Goal: Task Accomplishment & Management: Use online tool/utility

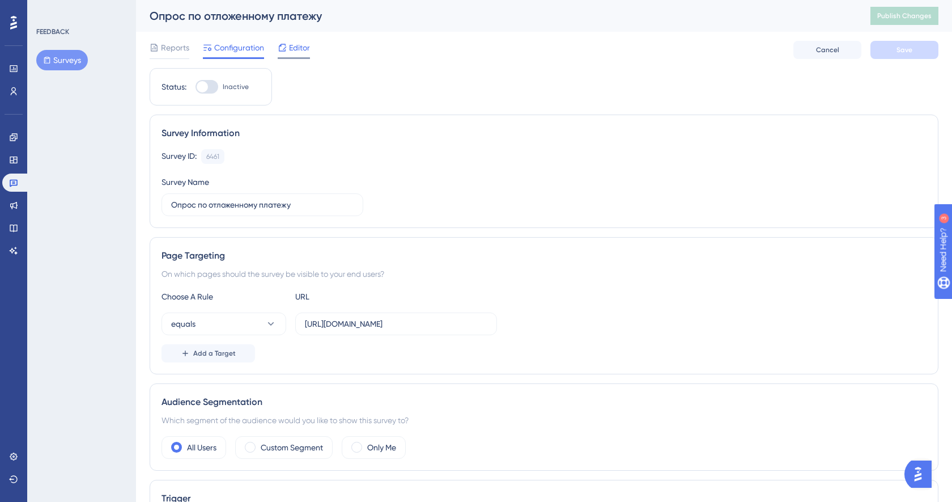
click at [303, 50] on span "Editor" at bounding box center [299, 48] width 21 height 14
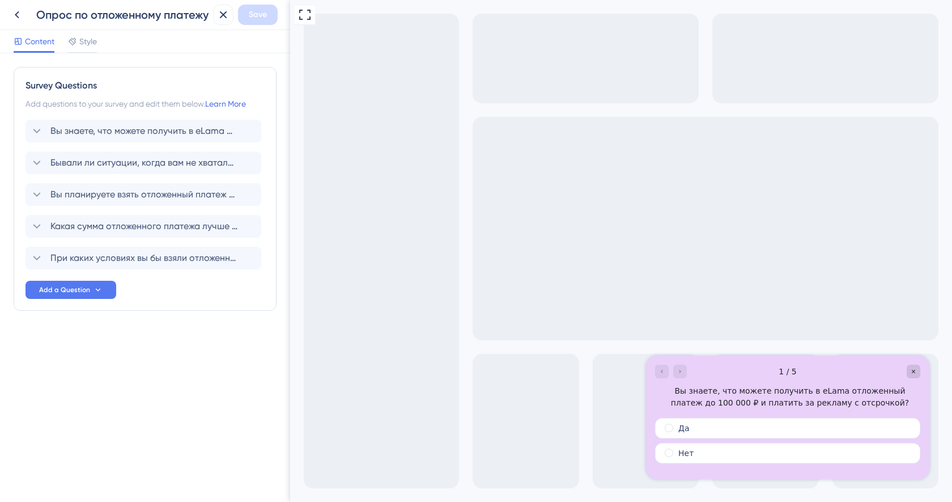
click at [100, 48] on div "Content Style" at bounding box center [145, 41] width 290 height 23
click at [92, 45] on span "Style" at bounding box center [88, 42] width 18 height 14
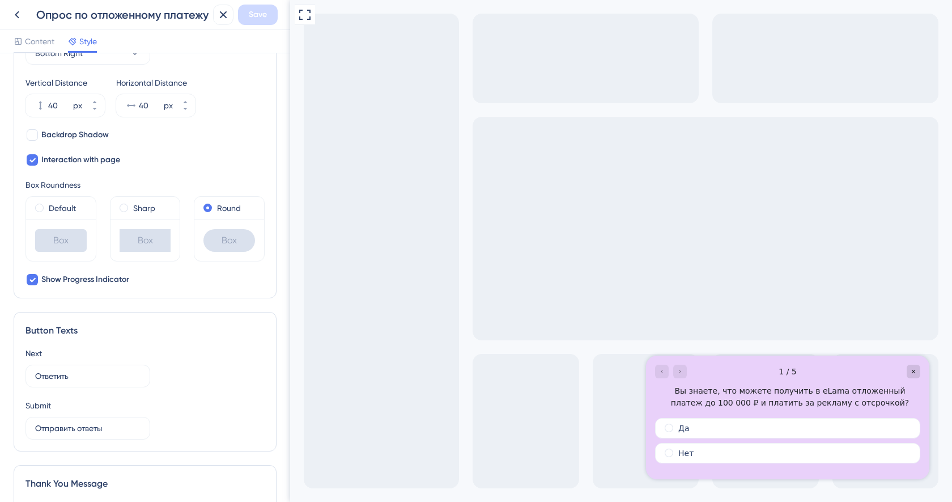
scroll to position [634, 0]
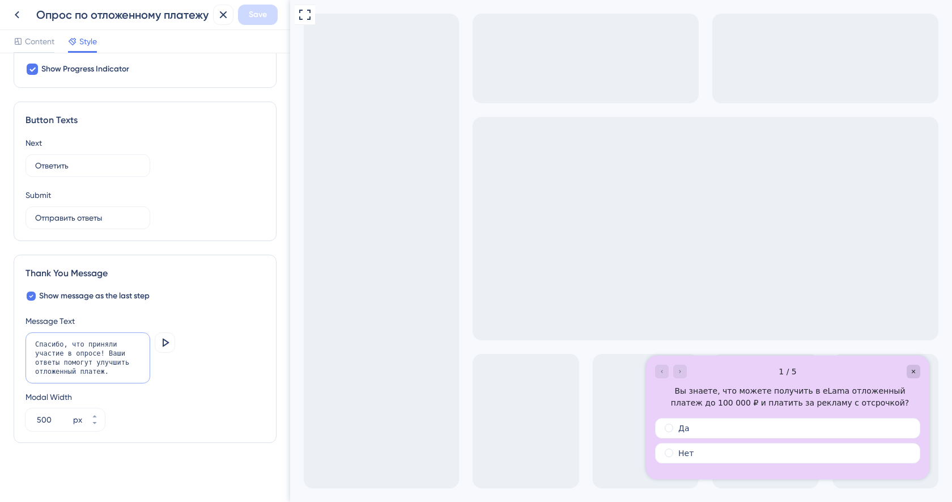
click at [124, 375] on textarea "Спасибо, что приняли участие в опросе! Ваши ответы помогут улучшить отложенный …" at bounding box center [88, 357] width 125 height 51
click at [170, 340] on icon at bounding box center [165, 342] width 14 height 14
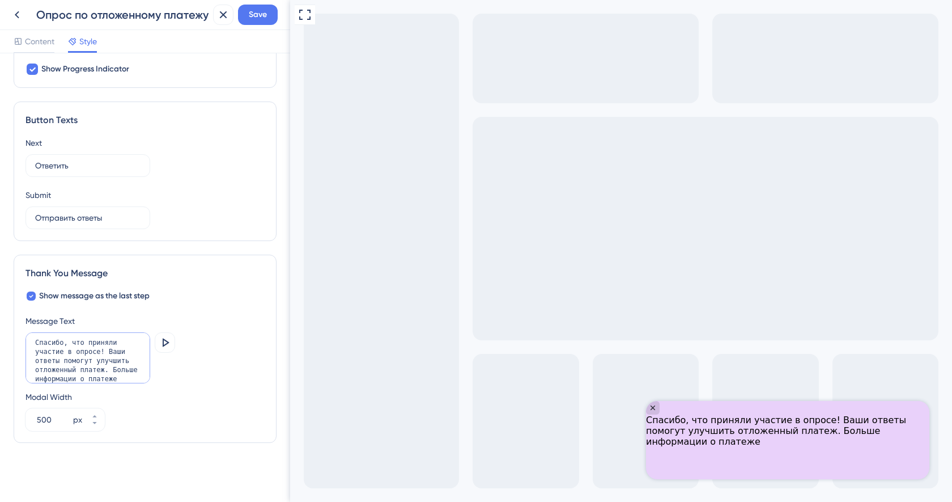
click at [131, 377] on textarea "Спасибо, что приняли участие в опросе! Ваши ответы помогут улучшить отложенный …" at bounding box center [88, 357] width 125 height 51
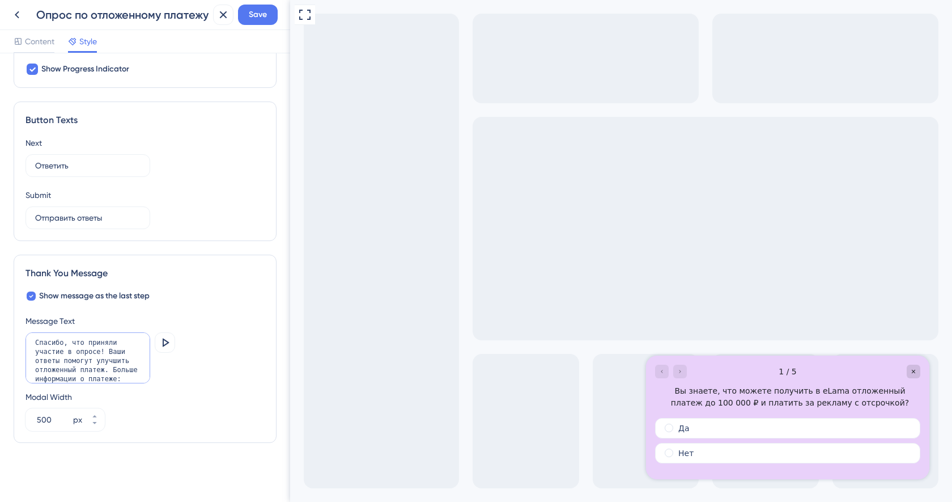
paste textarea "[URL][DOMAIN_NAME]"
drag, startPoint x: 69, startPoint y: 380, endPoint x: 29, endPoint y: 373, distance: 40.2
click at [29, 373] on textarea "Спасибо, что приняли участие в опросе! Ваши ответы помогут улучшить отложенный …" at bounding box center [88, 357] width 125 height 51
drag, startPoint x: 99, startPoint y: 375, endPoint x: 24, endPoint y: 376, distance: 74.8
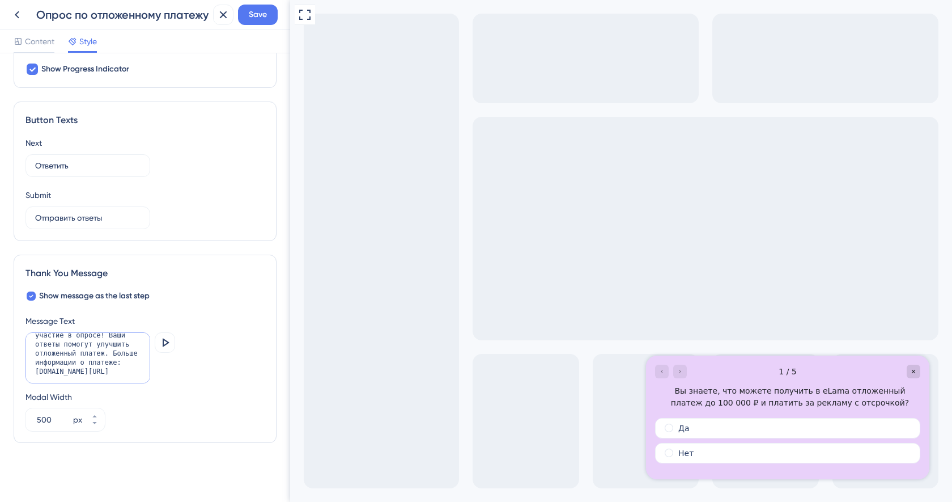
click at [24, 376] on div "Thank You Message Show message as the last step Message Text Спасибо, что приня…" at bounding box center [145, 348] width 263 height 188
drag, startPoint x: 32, startPoint y: 375, endPoint x: 92, endPoint y: 376, distance: 59.5
click at [92, 376] on textarea "Спасибо, что приняли участие в опросе! Ваши ответы помогут улучшить отложенный …" at bounding box center [88, 357] width 125 height 51
type textarea "Спасибо, что приняли участие в опросе! Ваши ответы помогут улучшить отложенный …"
click at [169, 346] on icon at bounding box center [165, 342] width 14 height 14
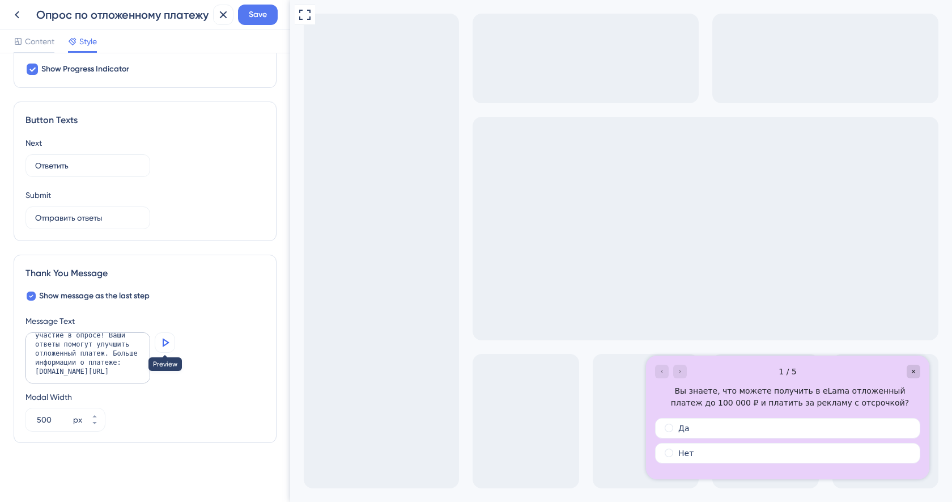
click at [168, 341] on icon at bounding box center [165, 342] width 14 height 14
click at [257, 24] on button "Save" at bounding box center [258, 15] width 40 height 20
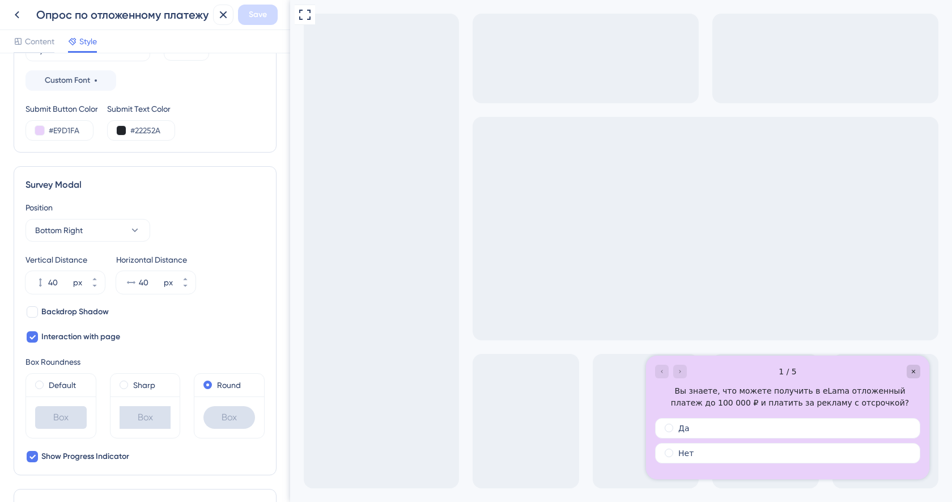
scroll to position [0, 0]
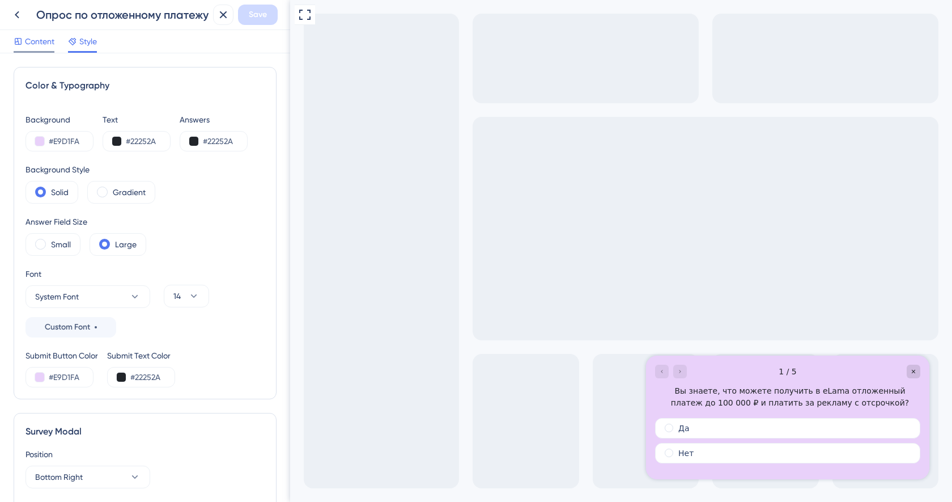
click at [39, 38] on span "Content" at bounding box center [39, 42] width 29 height 14
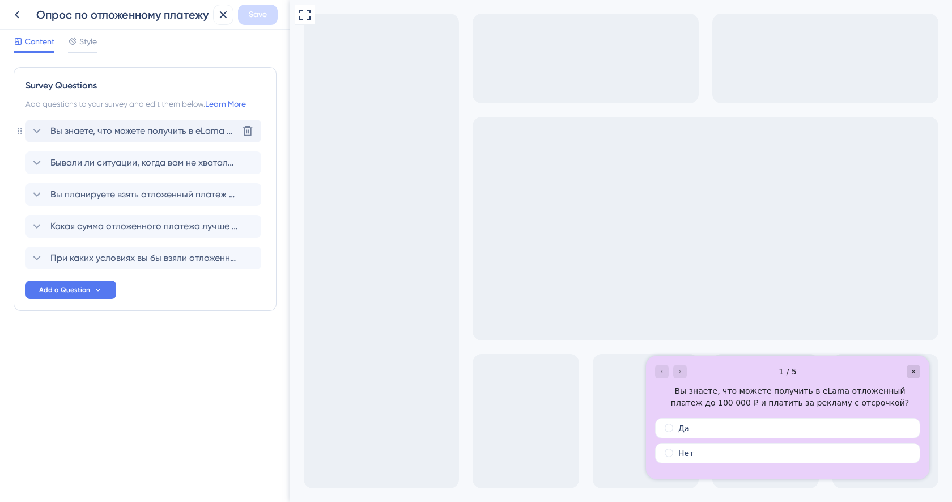
click at [96, 123] on div "Вы знаете, что можете получить в eLama отложенный платеж до 100 000 ₽ и платить…" at bounding box center [144, 131] width 236 height 23
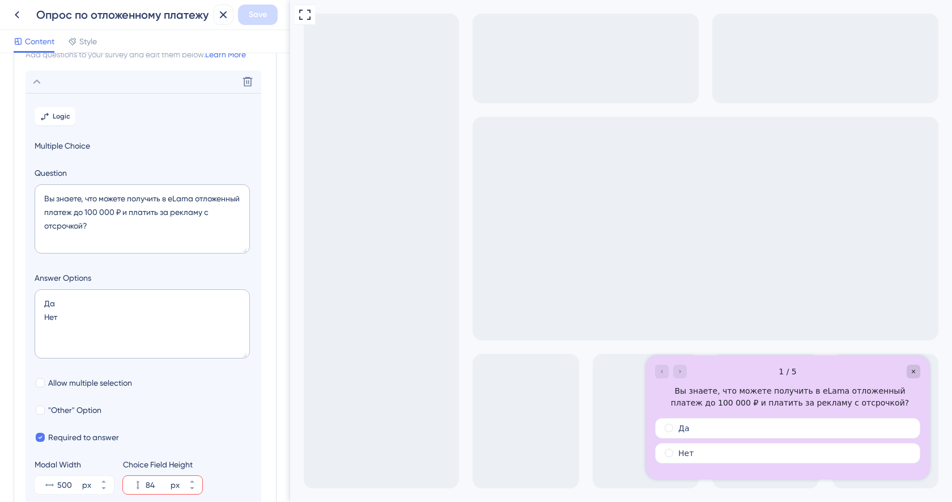
scroll to position [66, 0]
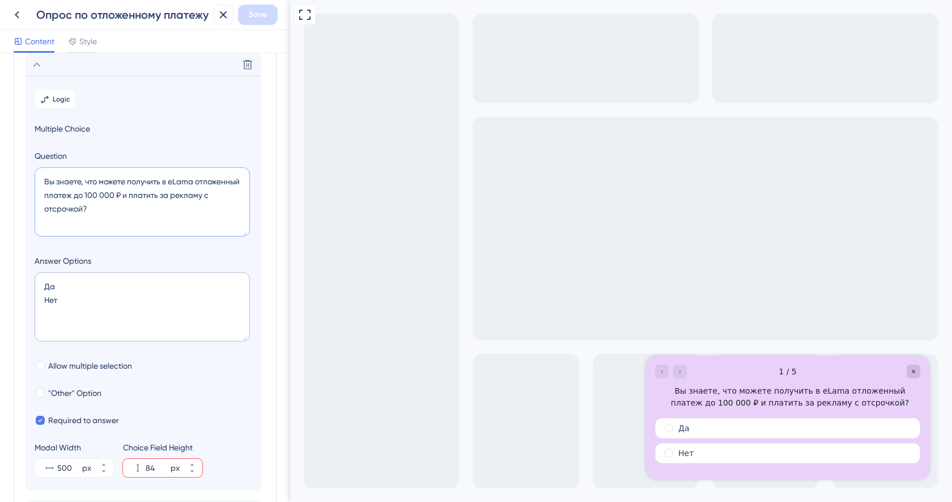
click at [139, 202] on textarea "Вы знаете, что можете получить в eLama отложенный платеж до 100 000 ₽ и платить…" at bounding box center [142, 201] width 215 height 69
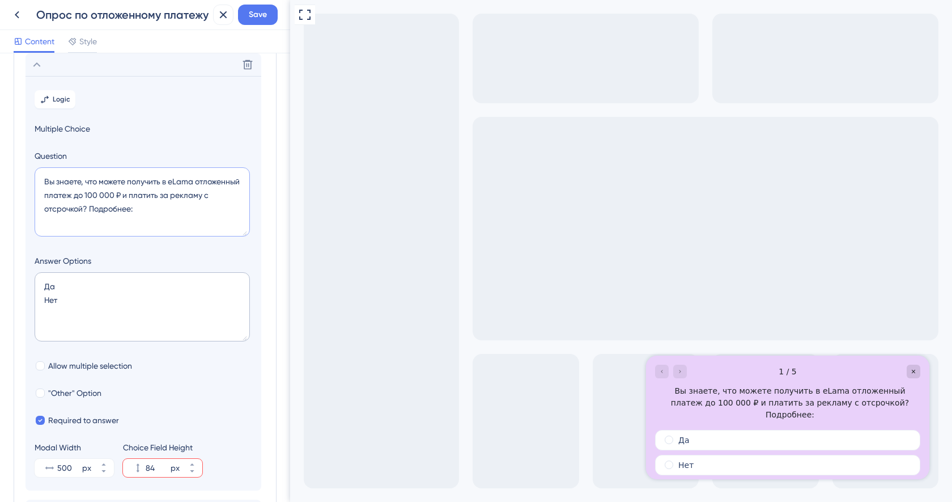
paste textarea "[DOMAIN_NAME][URL]"
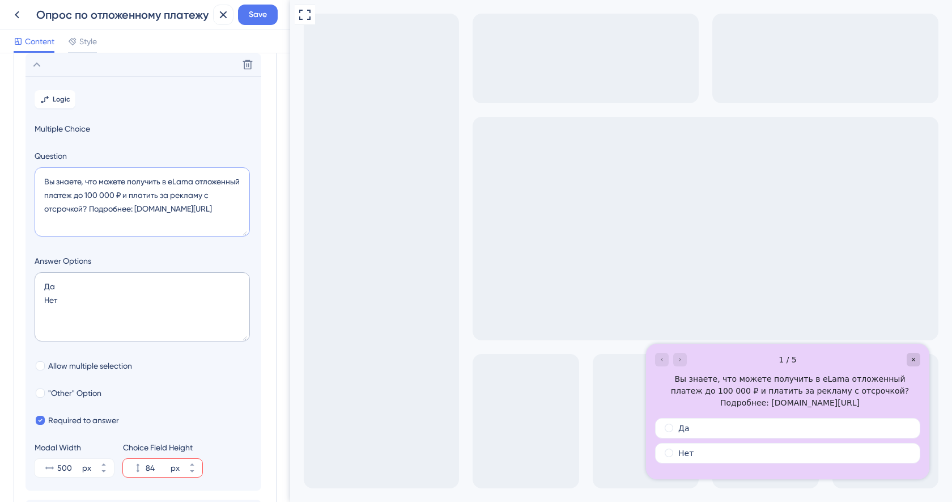
type textarea "Вы знаете, что можете получить в eLama отложенный платеж до 100 000 ₽ и платить…"
click at [12, 14] on icon at bounding box center [17, 15] width 14 height 14
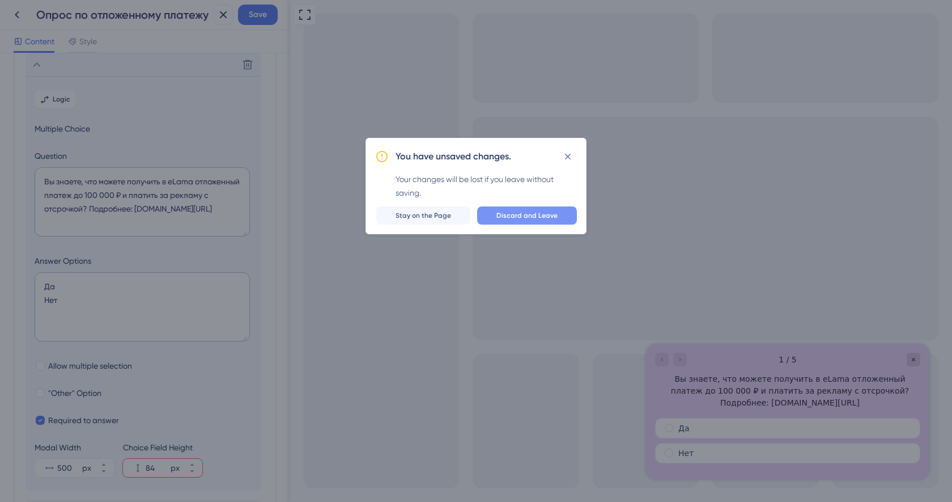
click at [498, 215] on button "Discard and Leave" at bounding box center [527, 215] width 100 height 18
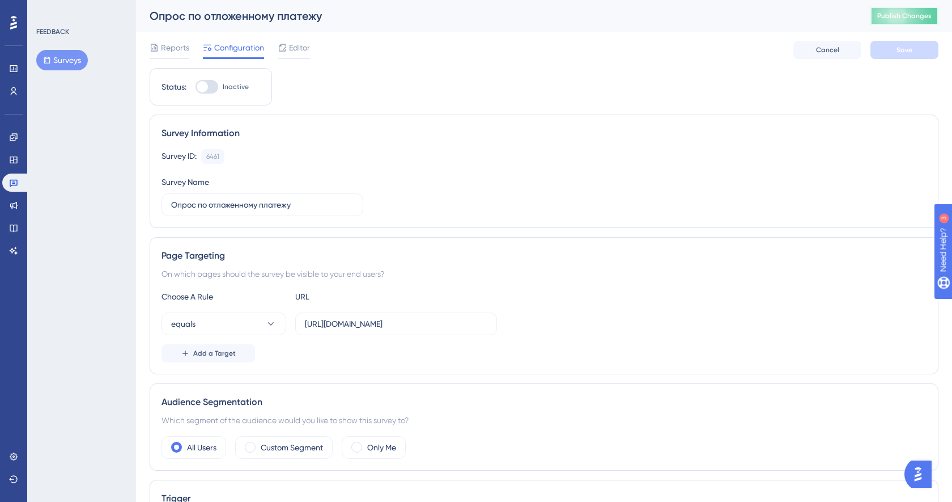
click at [896, 11] on span "Publish Changes" at bounding box center [904, 15] width 54 height 9
